Goal: Information Seeking & Learning: Learn about a topic

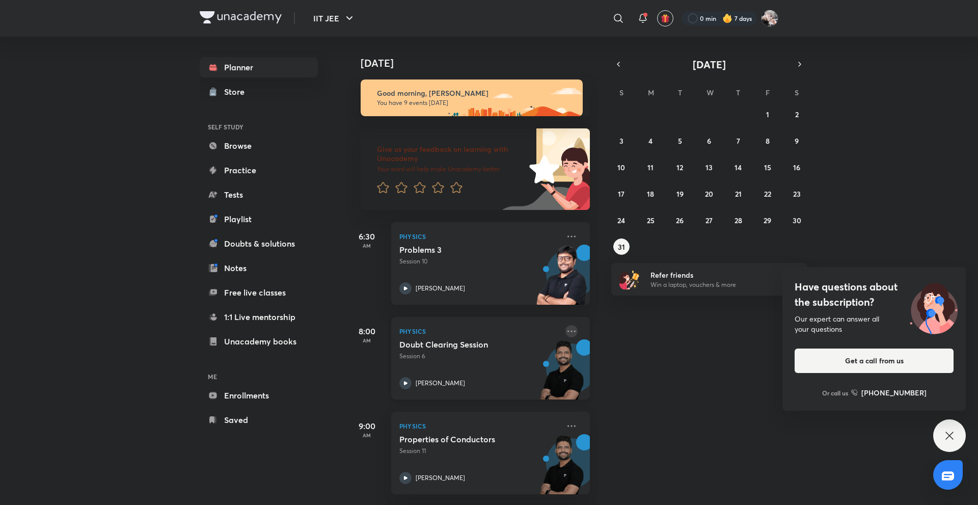
click at [567, 333] on icon at bounding box center [571, 331] width 12 height 12
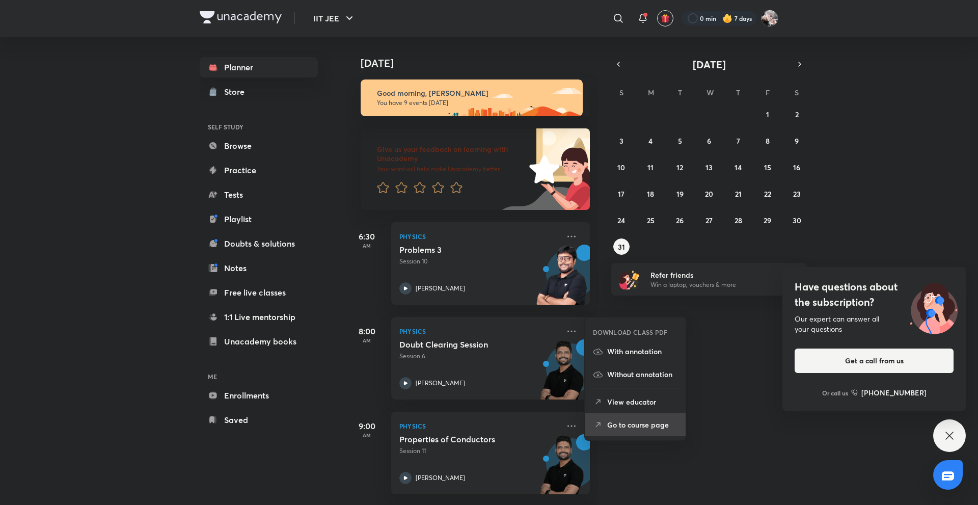
click at [613, 419] on p "Go to course page" at bounding box center [642, 424] width 70 height 11
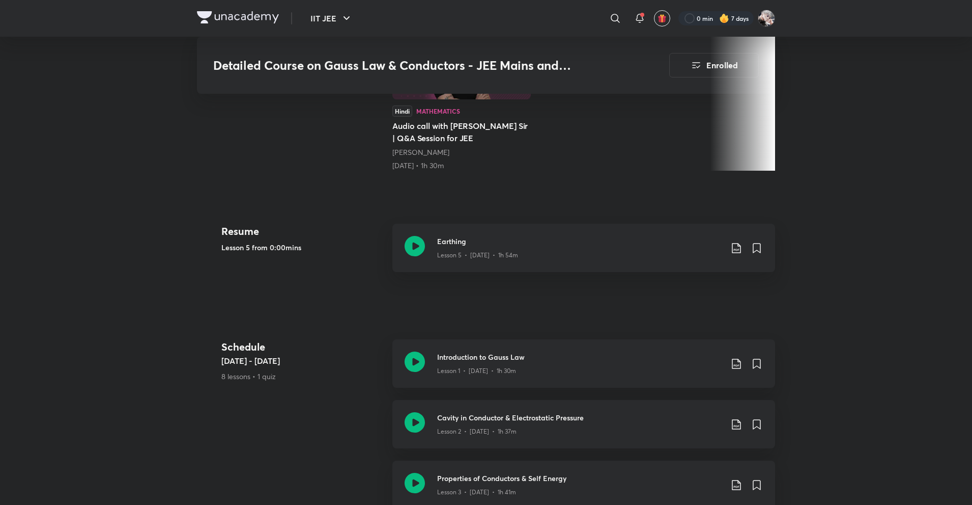
scroll to position [397, 0]
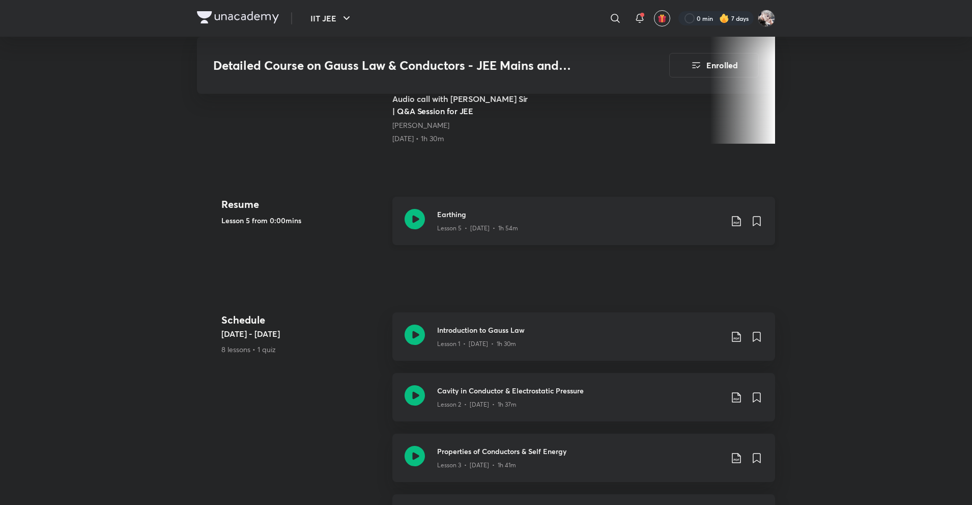
click at [476, 223] on div "Earthing Lesson 5 • [DATE] • 1h 54m" at bounding box center [584, 221] width 383 height 48
